Goal: Transaction & Acquisition: Book appointment/travel/reservation

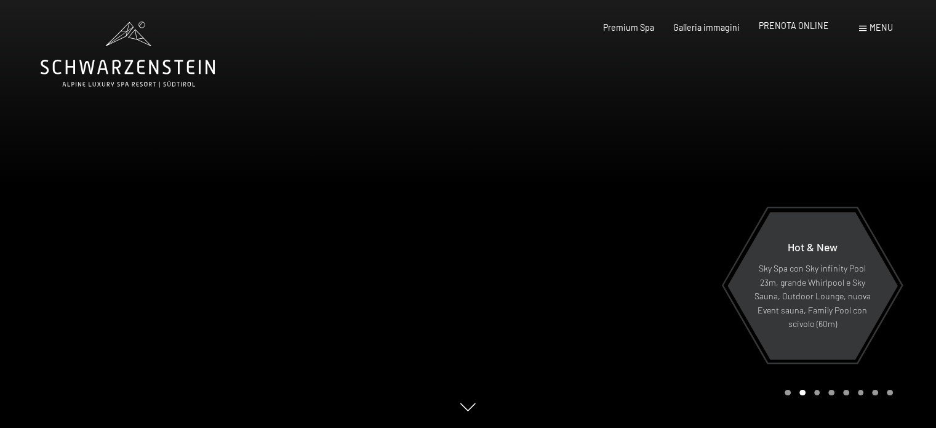
click at [798, 28] on span "PRENOTA ONLINE" at bounding box center [794, 25] width 70 height 10
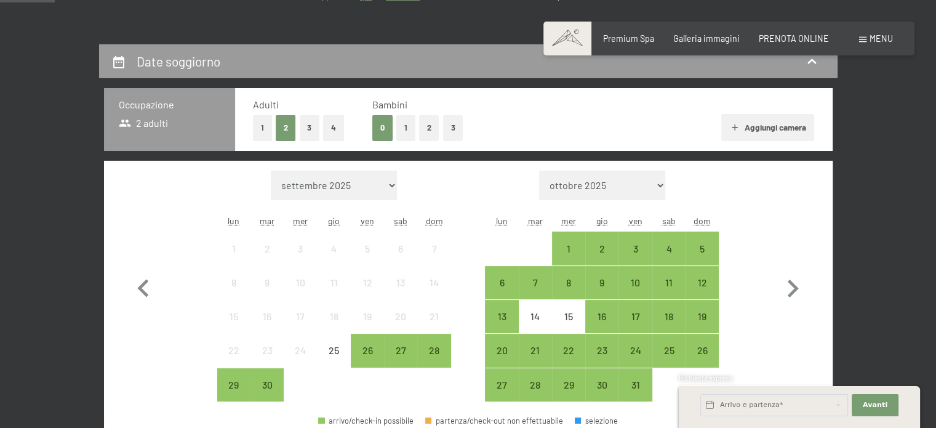
scroll to position [190, 0]
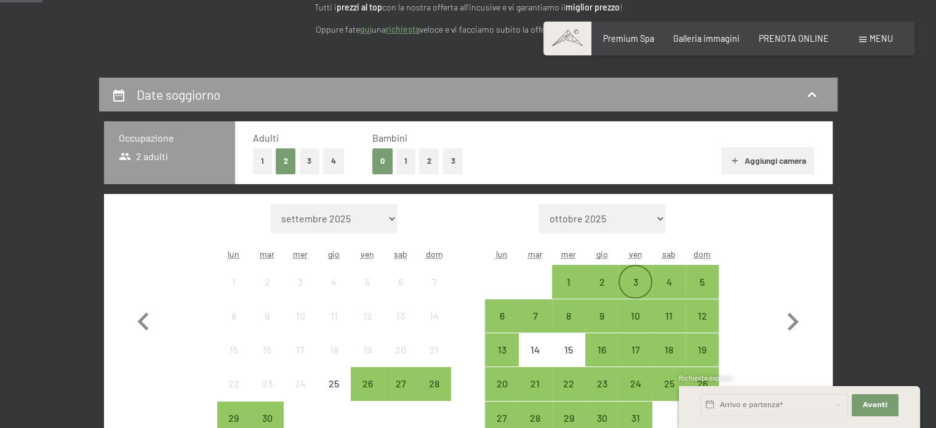
click at [640, 290] on div "3" at bounding box center [635, 292] width 31 height 31
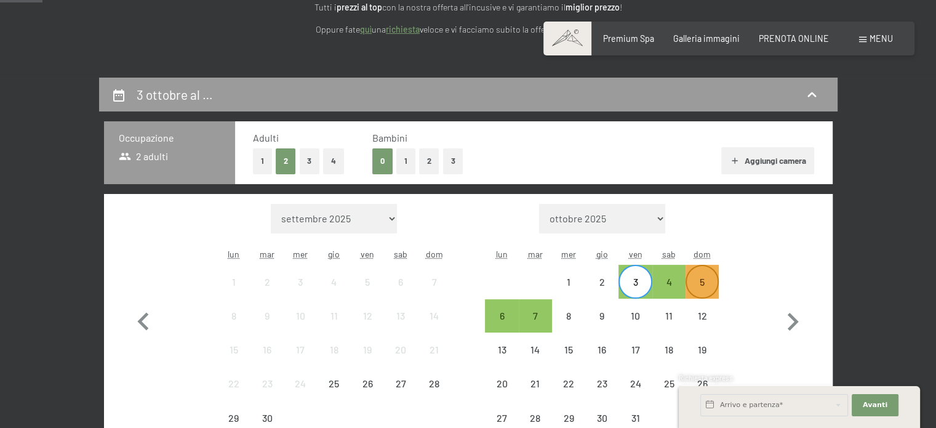
click at [704, 281] on div "5" at bounding box center [702, 292] width 31 height 31
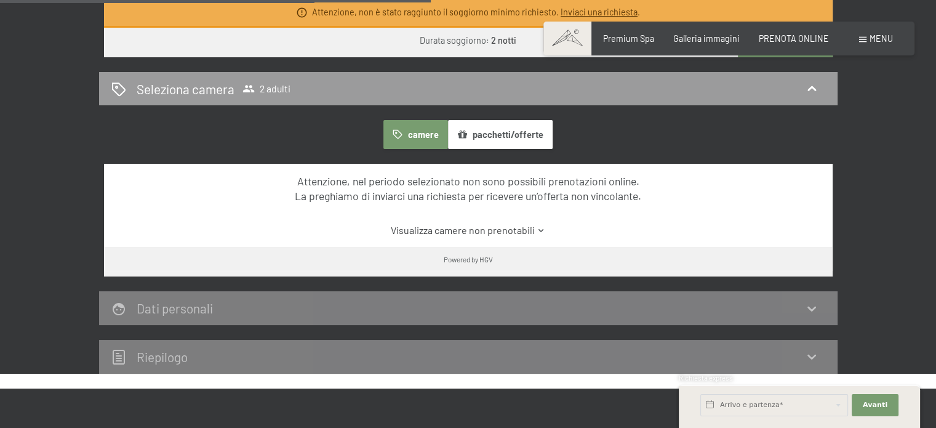
scroll to position [592, 0]
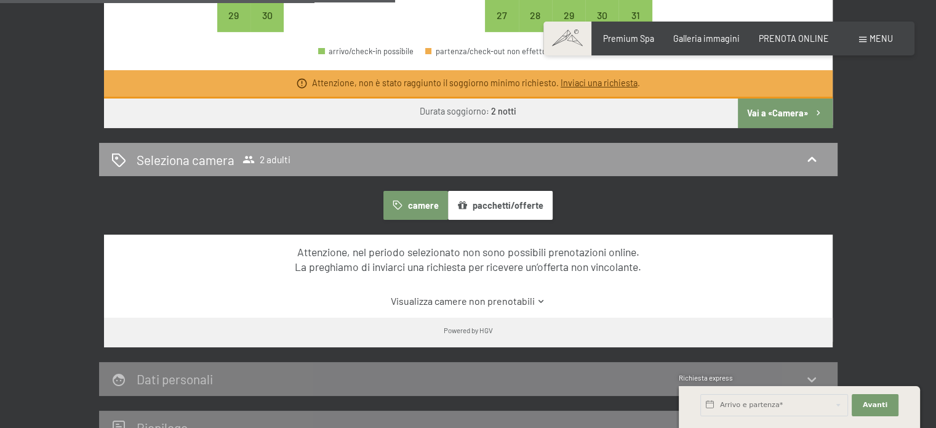
click at [428, 206] on button "camere" at bounding box center [416, 205] width 64 height 28
click at [490, 207] on button "pacchetti/offerte" at bounding box center [500, 205] width 105 height 28
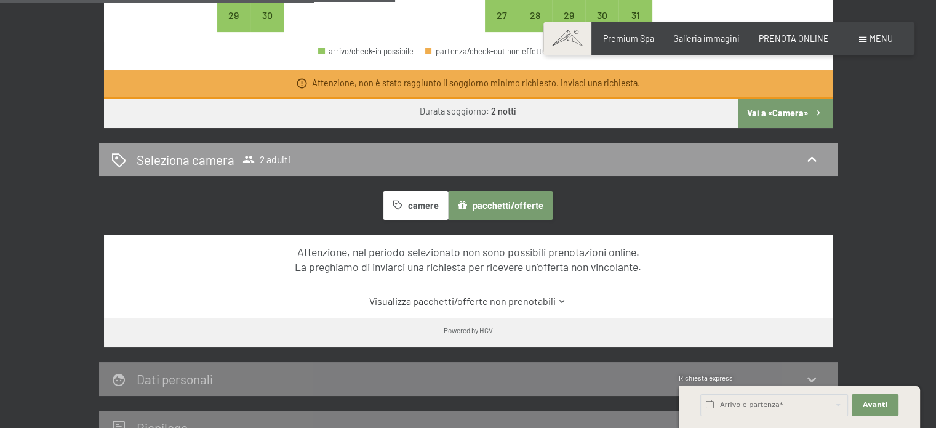
click at [409, 204] on button "camere" at bounding box center [416, 205] width 64 height 28
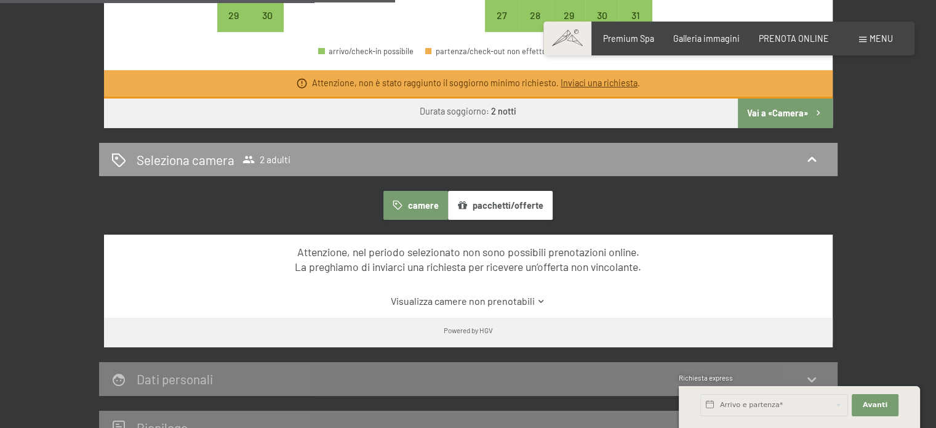
click at [473, 204] on button "pacchetti/offerte" at bounding box center [500, 205] width 105 height 28
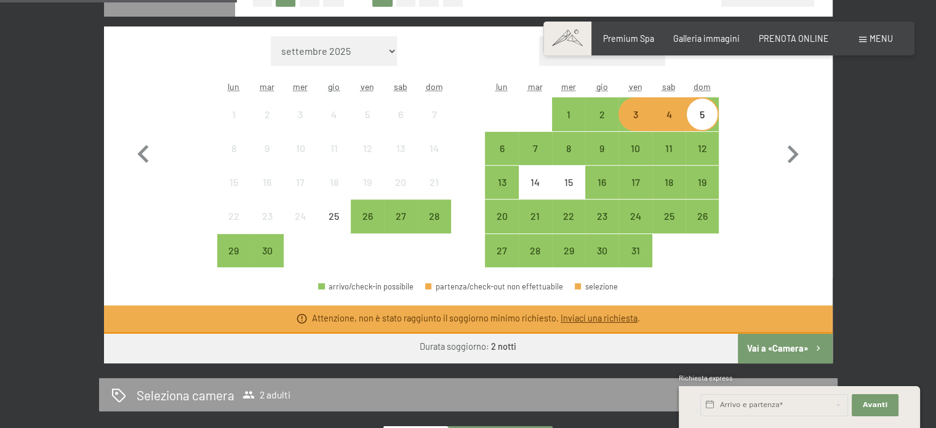
scroll to position [366, 0]
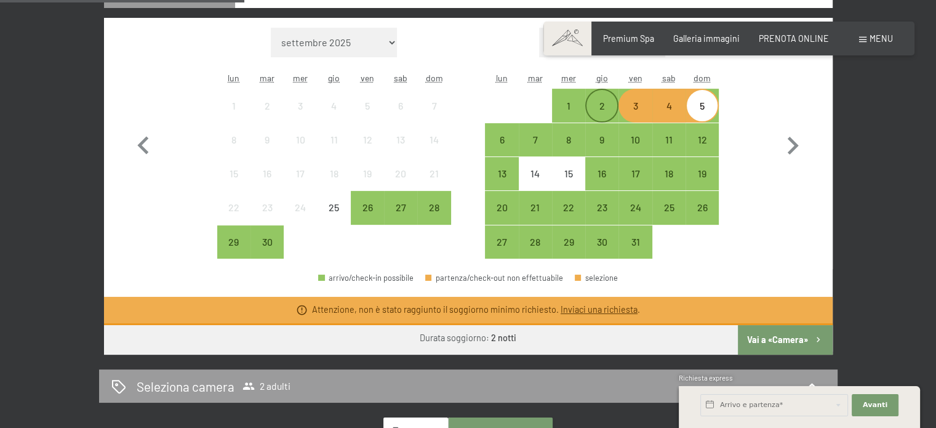
click at [606, 105] on div "2" at bounding box center [602, 116] width 31 height 31
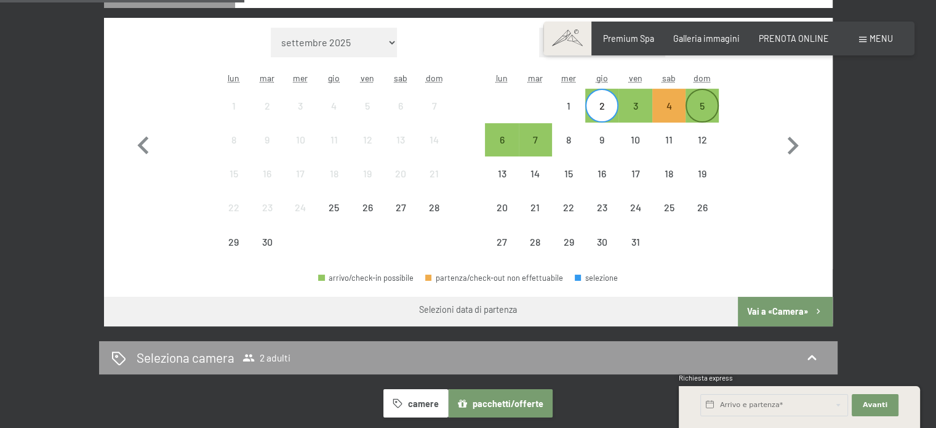
click at [704, 100] on div "5" at bounding box center [702, 105] width 31 height 31
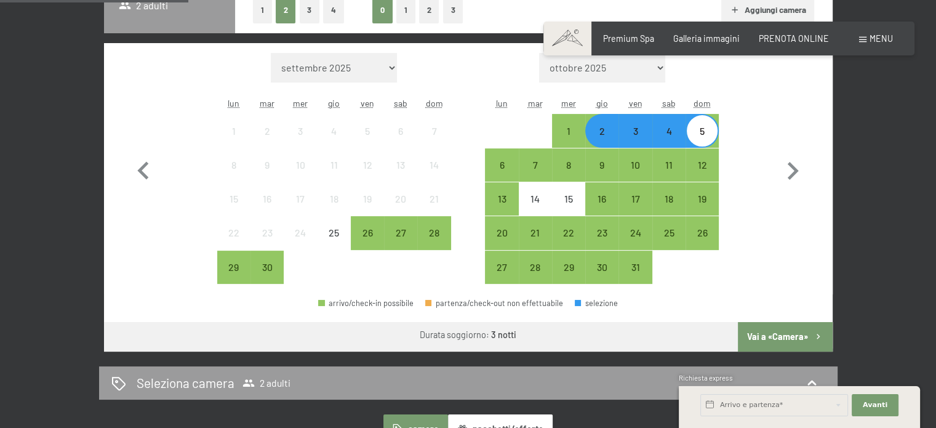
scroll to position [343, 0]
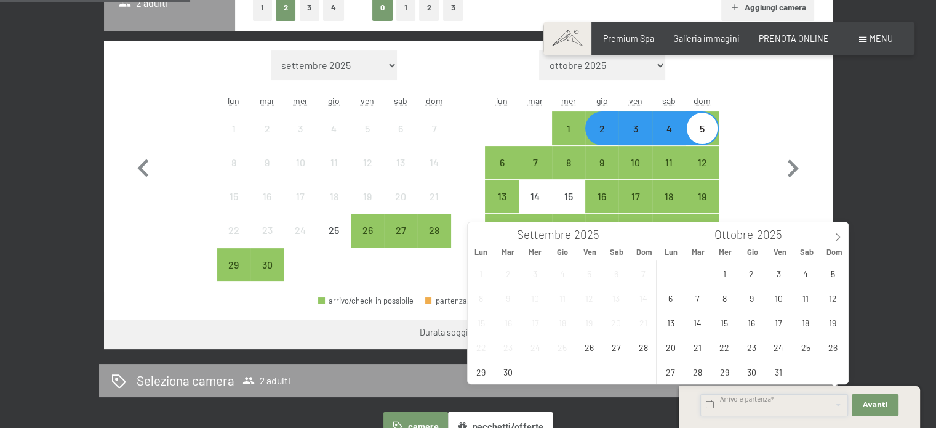
click at [804, 398] on input "text" at bounding box center [775, 405] width 148 height 22
click at [778, 275] on span "3" at bounding box center [779, 273] width 24 height 24
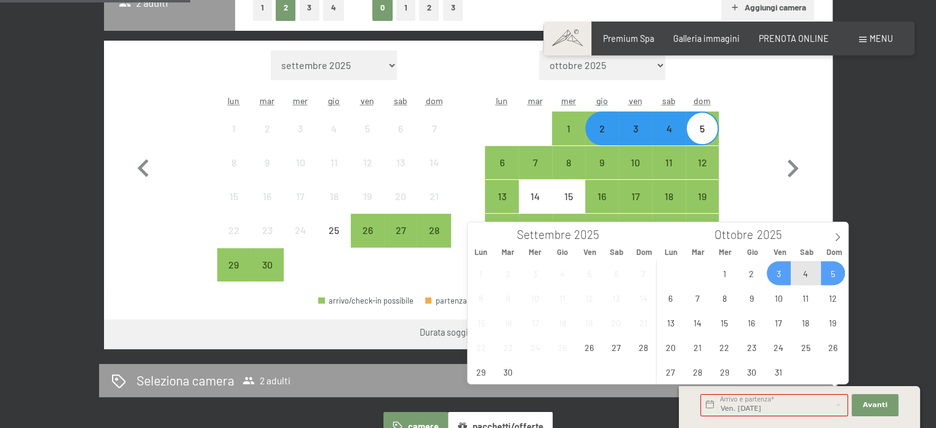
click at [829, 275] on span "5" at bounding box center [833, 273] width 24 height 24
type input "Ven. 03/10/2025 - Dom. 05/10/2025"
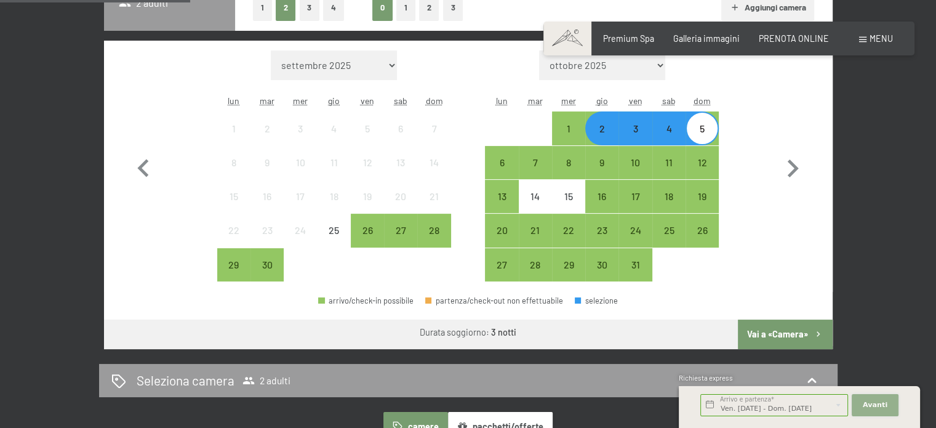
scroll to position [0, 0]
click at [879, 406] on span "Avanti" at bounding box center [875, 405] width 25 height 10
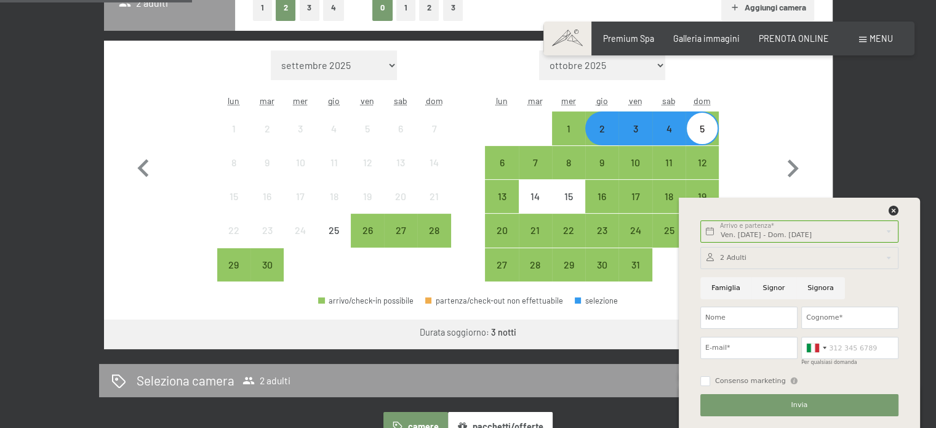
select select "2025-10-01"
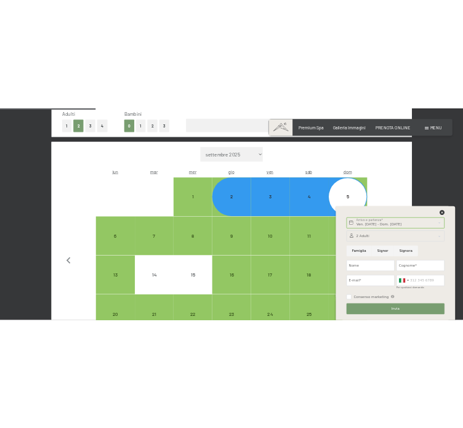
scroll to position [386, 0]
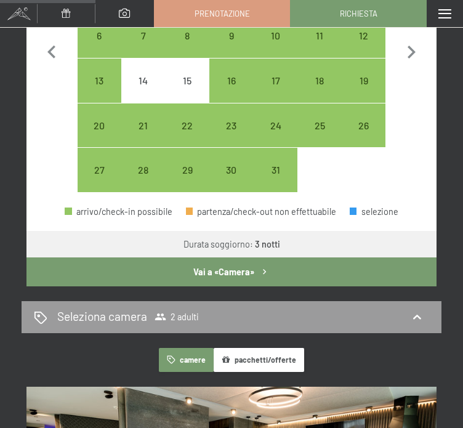
select select "2025-11-01"
select select "2025-10-01"
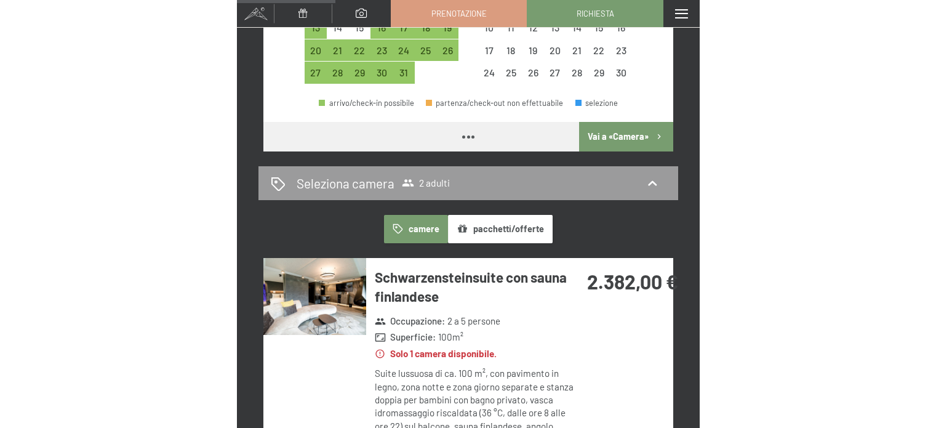
scroll to position [359, 0]
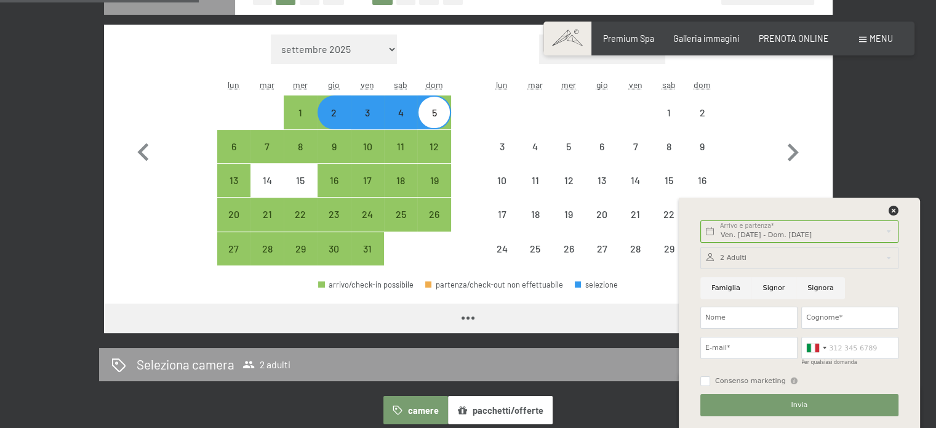
select select "2025-10-01"
select select "2025-11-01"
